Goal: Task Accomplishment & Management: Manage account settings

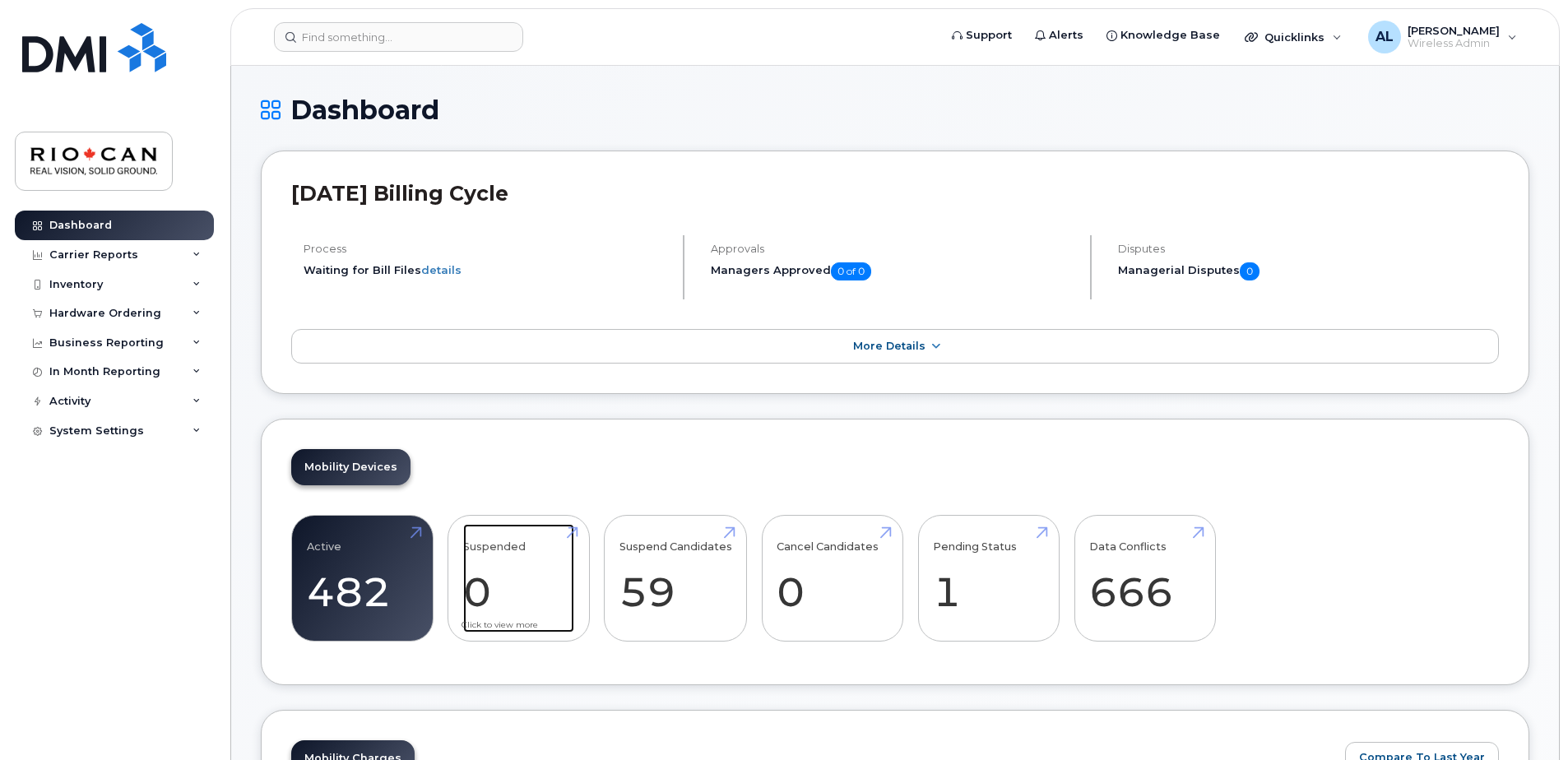
click at [545, 603] on link "Suspended 0 -100%" at bounding box center [519, 578] width 111 height 109
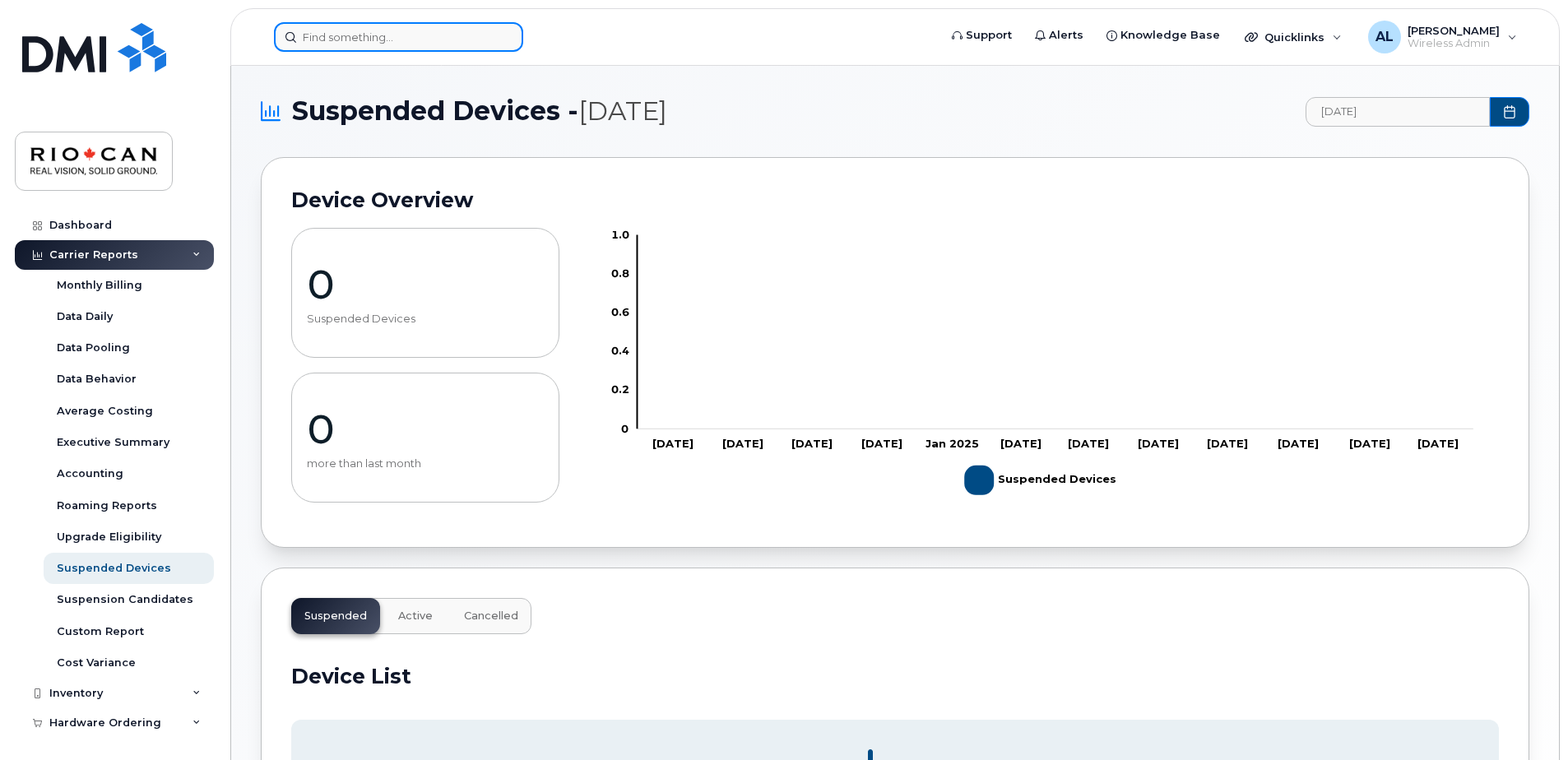
click at [384, 39] on input at bounding box center [399, 37] width 250 height 30
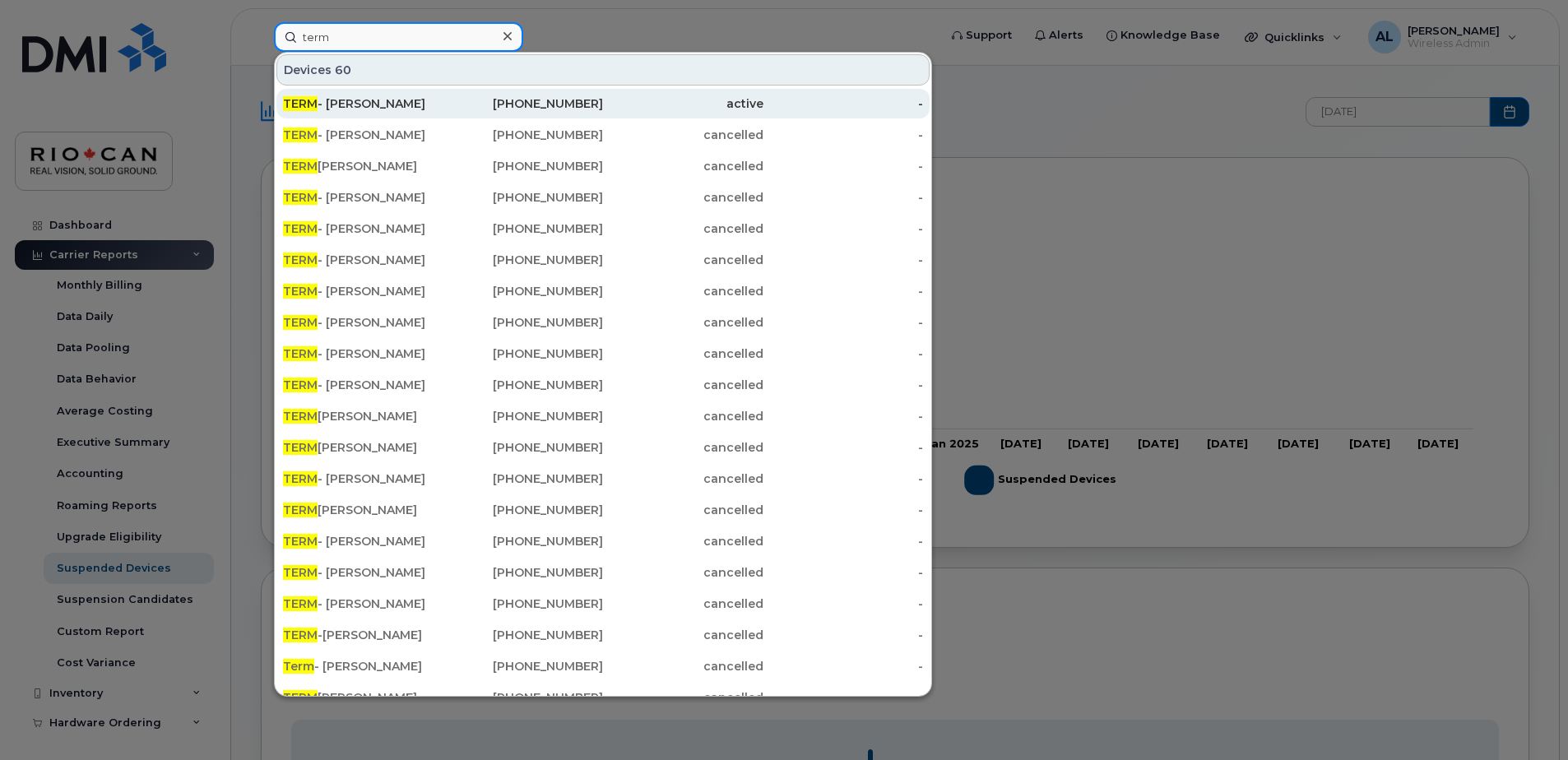
type input "term"
click at [436, 98] on div "TERM - Stephen Wilcox" at bounding box center [363, 103] width 161 height 16
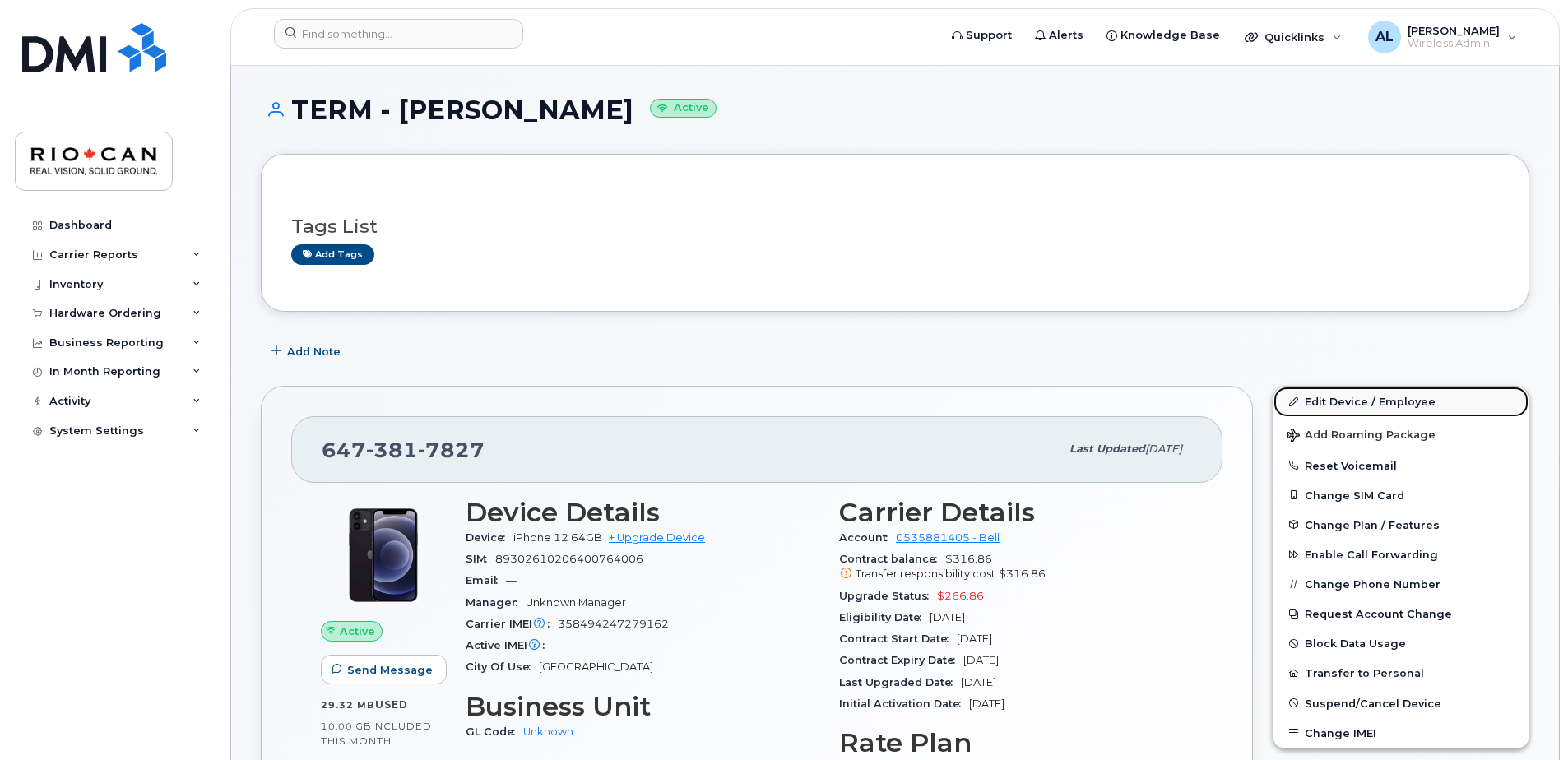
click at [1360, 407] on link "Edit Device / Employee" at bounding box center [1401, 402] width 255 height 30
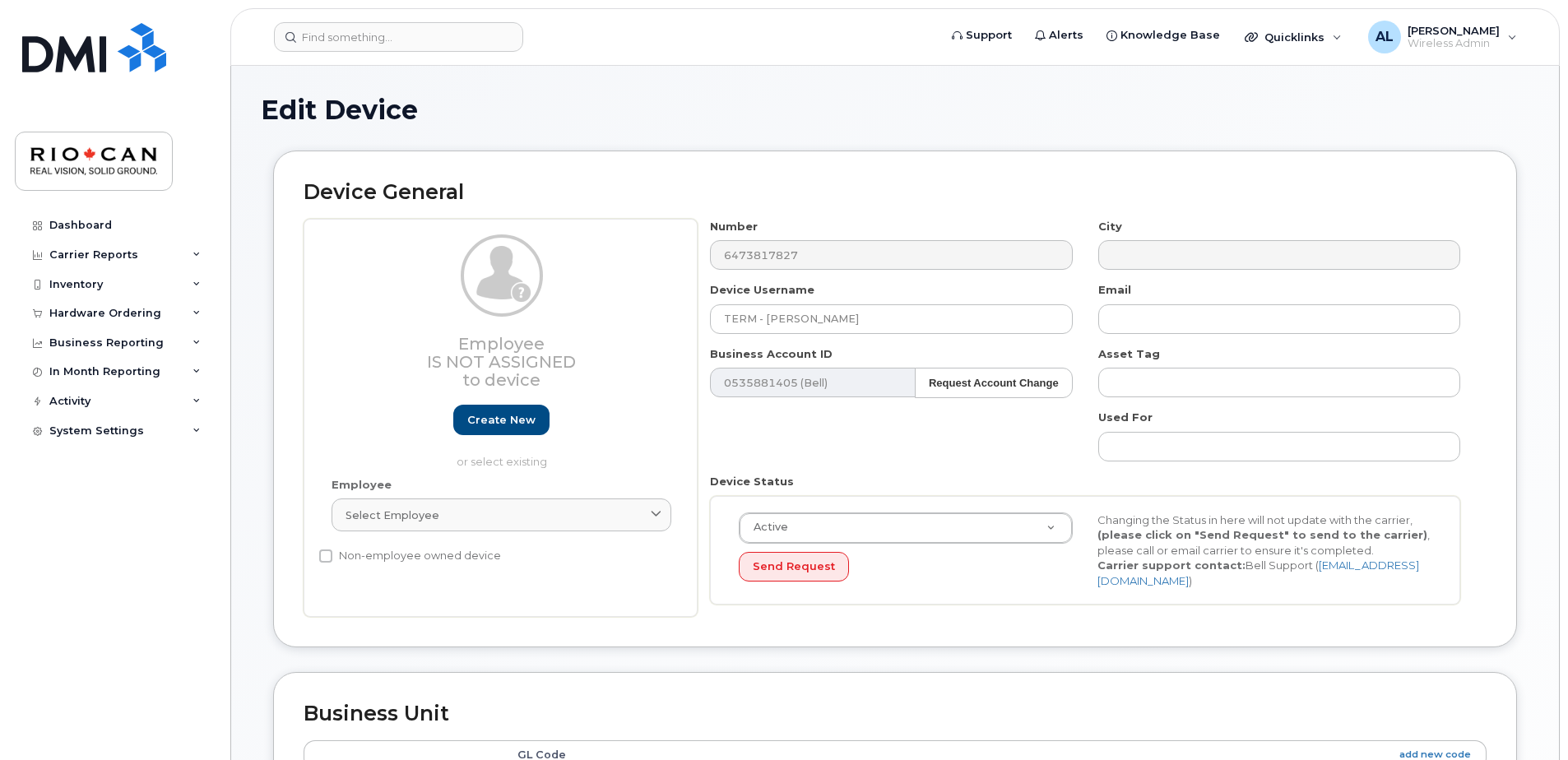
select select "162881"
drag, startPoint x: 927, startPoint y: 331, endPoint x: 568, endPoint y: 296, distance: 360.7
click at [568, 296] on div "Employee Is not assigned to device Create new or select existing Employee Selec…" at bounding box center [894, 419] width 1183 height 399
drag, startPoint x: 973, startPoint y: 321, endPoint x: 521, endPoint y: 283, distance: 453.6
click at [521, 283] on div "Employee Is not assigned to device Create new or select existing Employee Selec…" at bounding box center [894, 419] width 1183 height 399
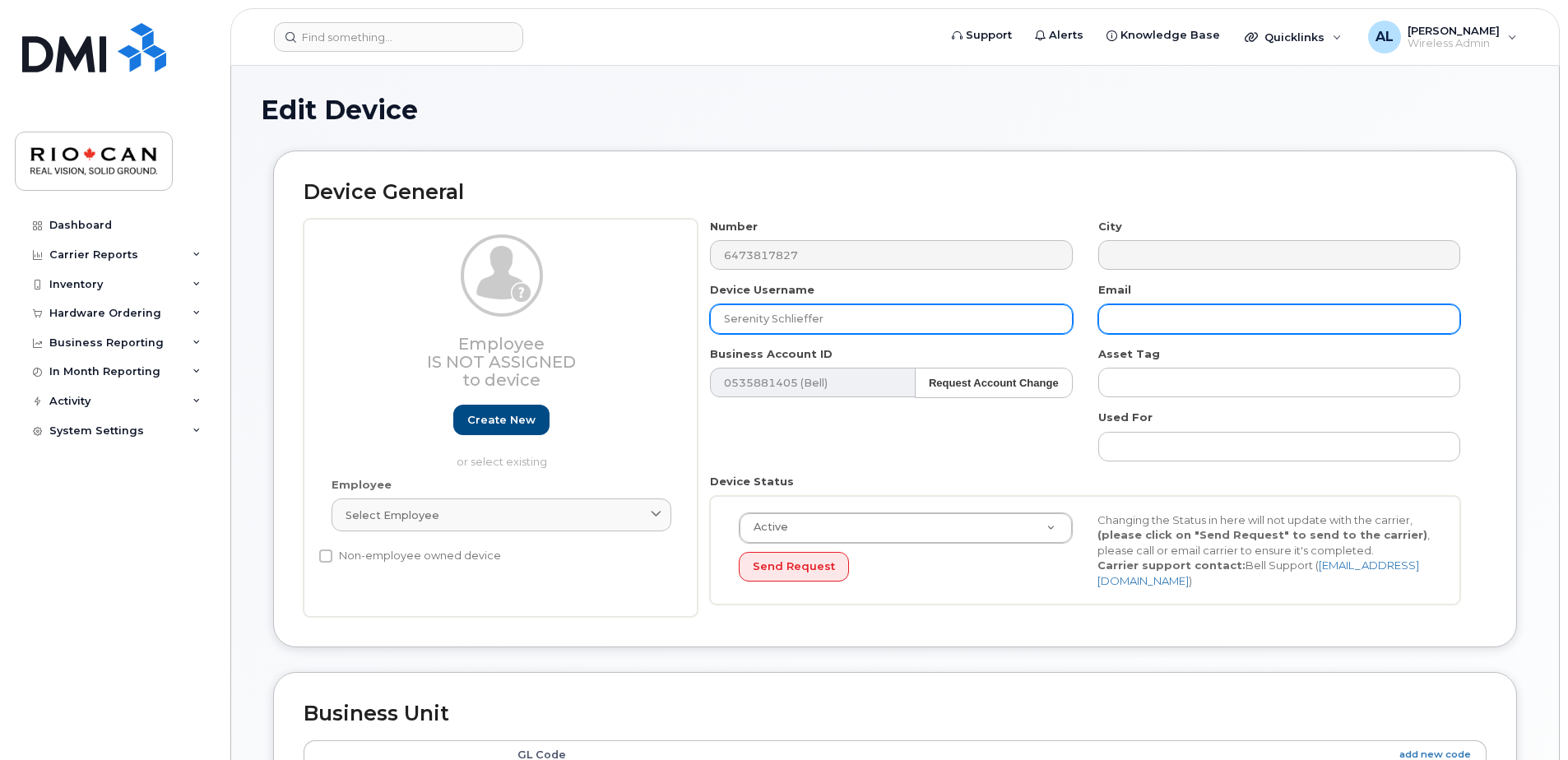
type input "Serenity Schlieffer"
click at [1215, 309] on input "text" at bounding box center [1279, 319] width 362 height 30
paste input "Serenity Schlieffer"
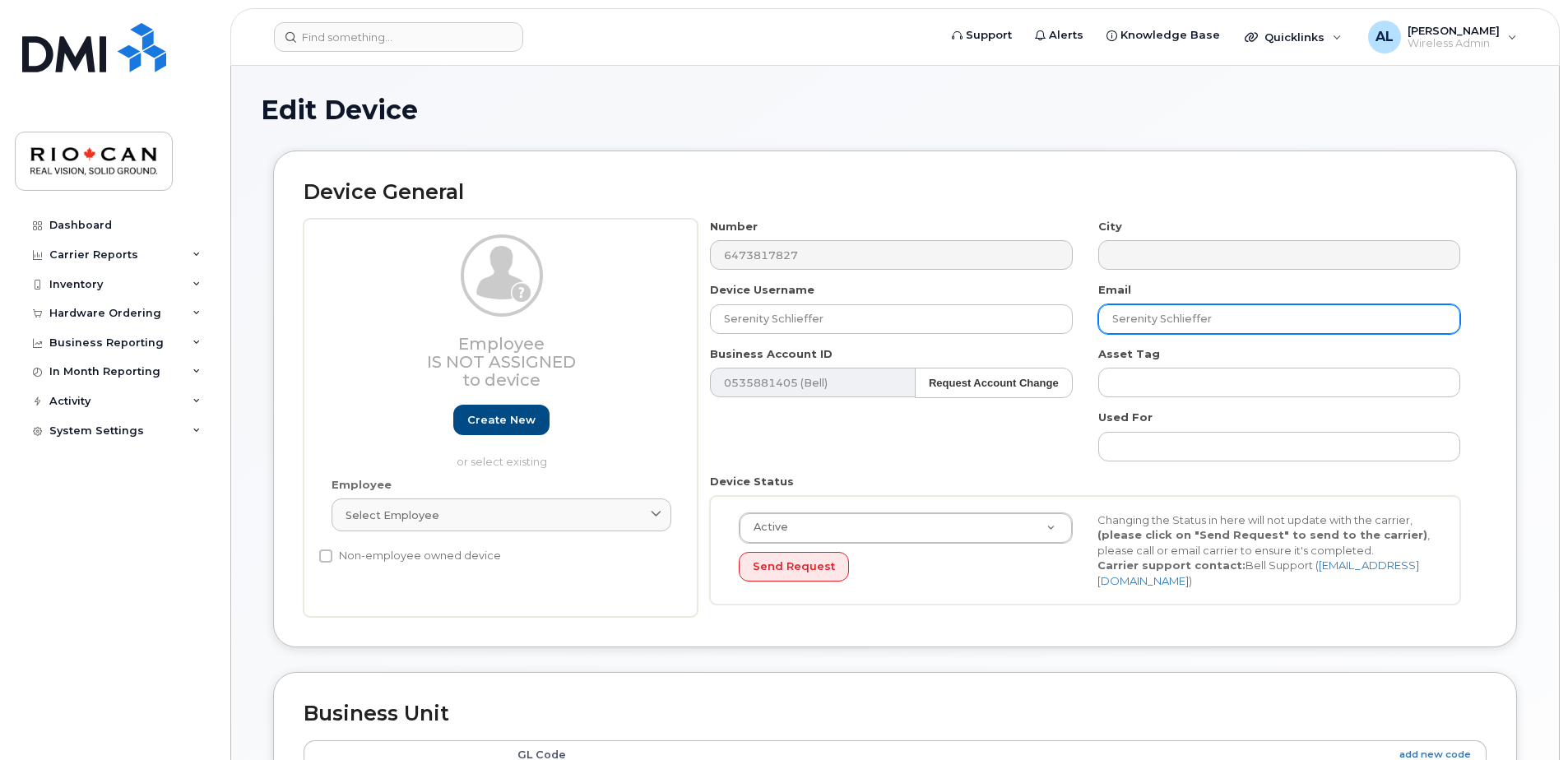
drag, startPoint x: 1158, startPoint y: 320, endPoint x: 1117, endPoint y: 320, distance: 41.0
click at [1117, 320] on input "Serenity Schlieffer" at bounding box center [1279, 319] width 362 height 30
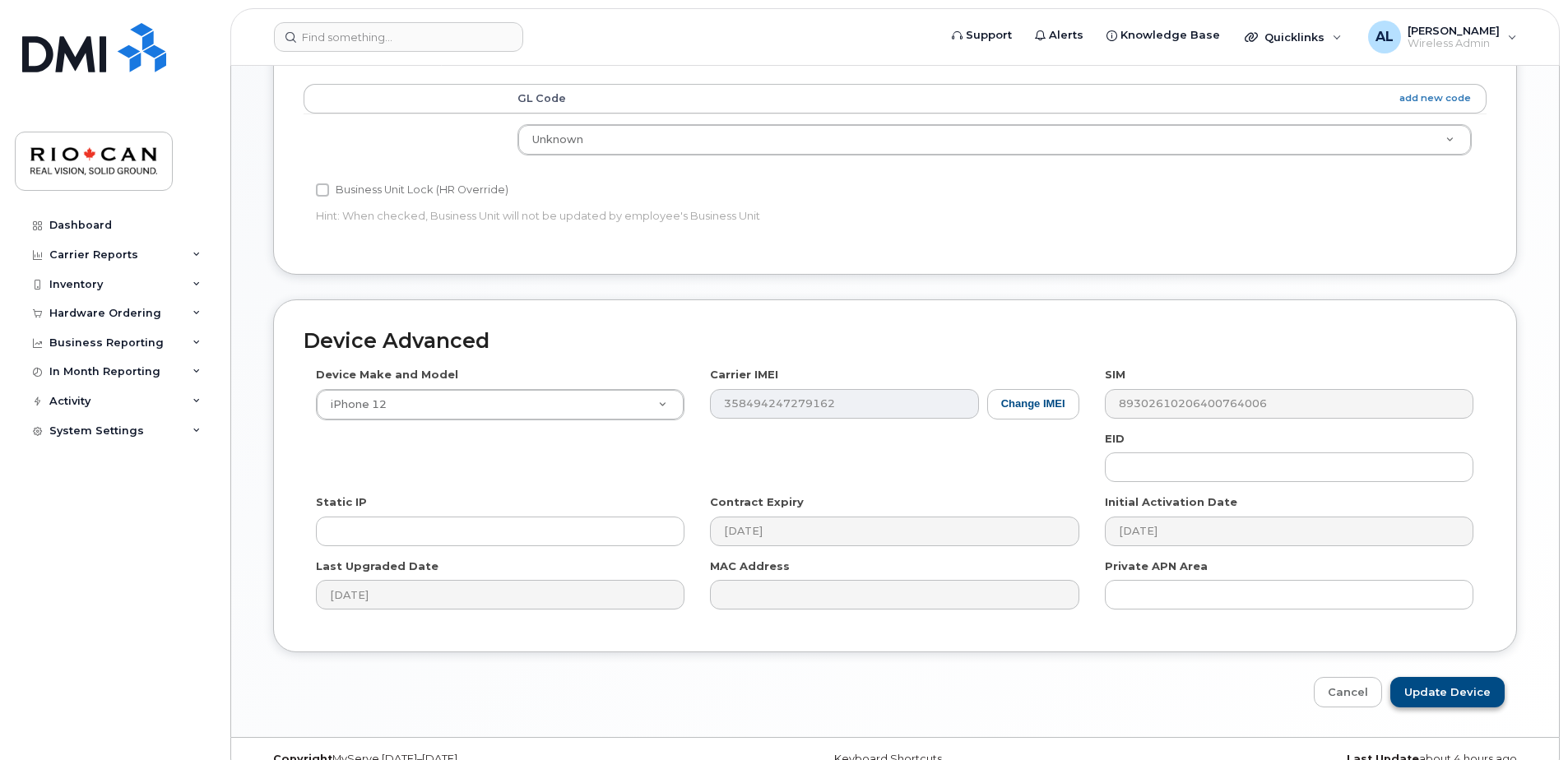
scroll to position [658, 0]
type input "[EMAIL_ADDRESS][DOMAIN_NAME]"
click at [1476, 701] on input "Update Device" at bounding box center [1447, 692] width 114 height 31
type input "Saving..."
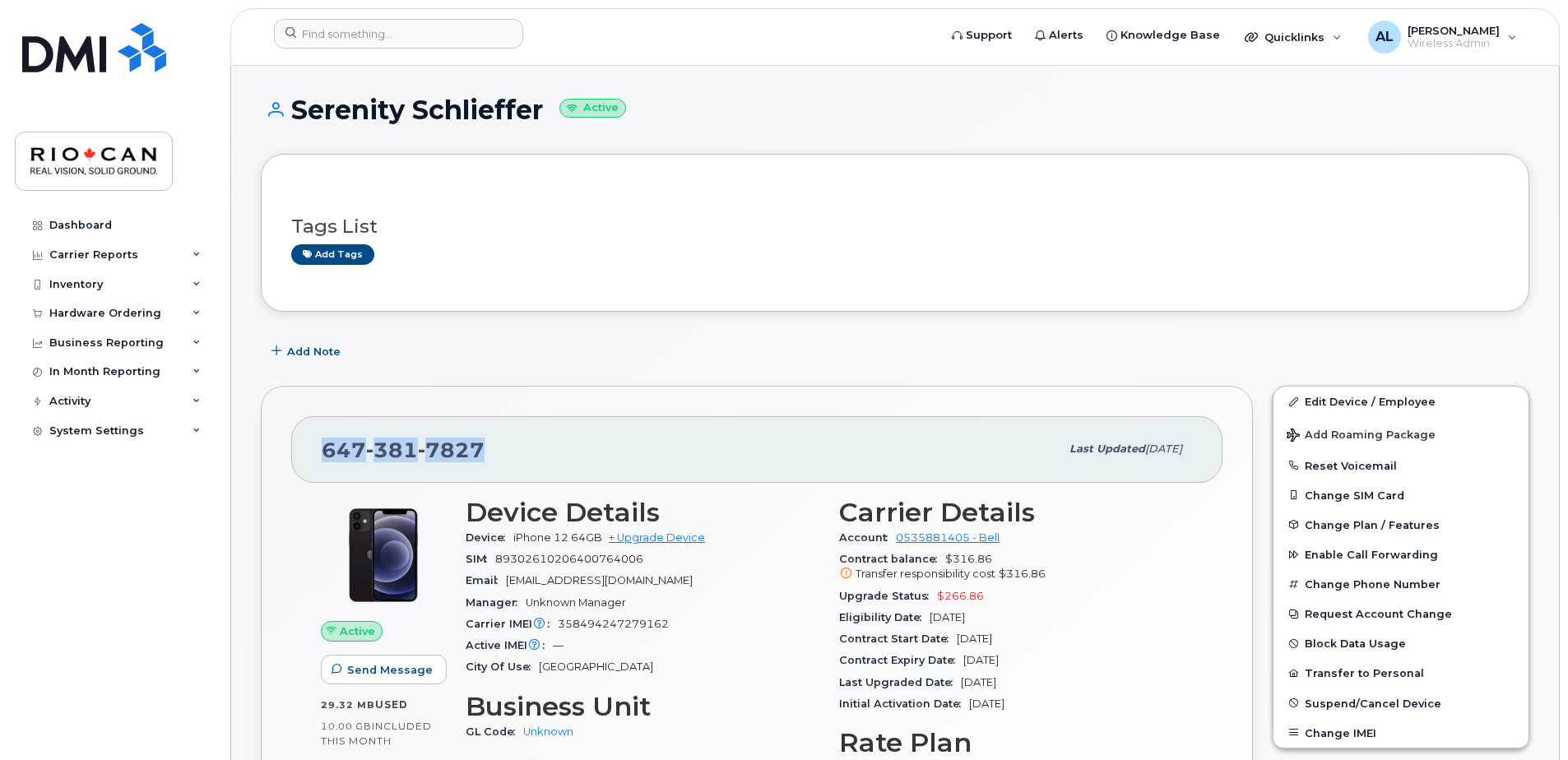
drag, startPoint x: 529, startPoint y: 446, endPoint x: 325, endPoint y: 454, distance: 204.2
click at [325, 454] on div "[PHONE_NUMBER]" at bounding box center [691, 449] width 738 height 34
copy span "[PHONE_NUMBER]"
click at [933, 429] on div "[PHONE_NUMBER] Last updated [DATE]" at bounding box center [756, 448] width 931 height 66
drag, startPoint x: 506, startPoint y: 451, endPoint x: 322, endPoint y: 452, distance: 184.0
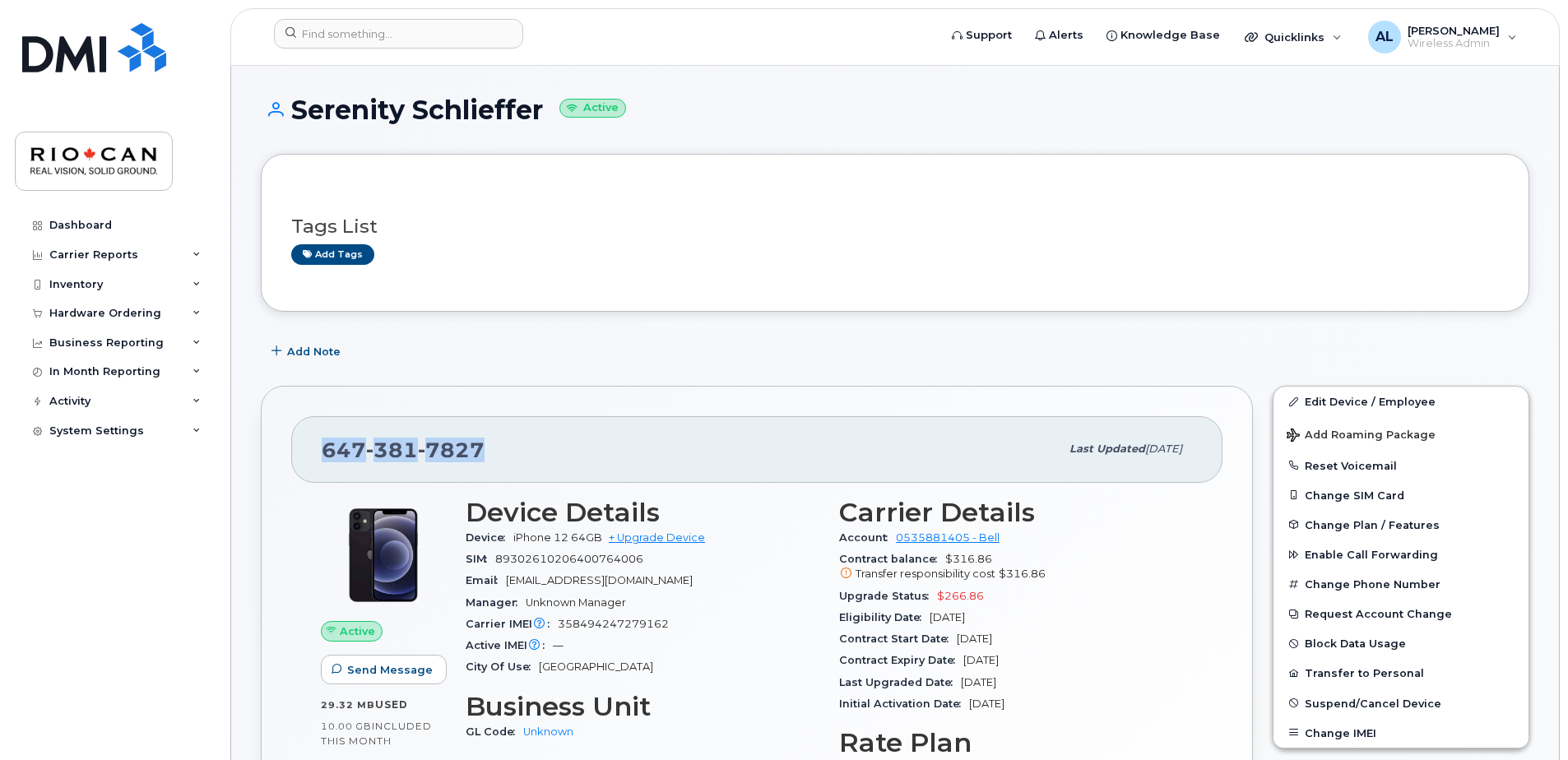
click at [322, 452] on div "[PHONE_NUMBER]" at bounding box center [691, 449] width 738 height 34
copy span "[PHONE_NUMBER]"
